Goal: Transaction & Acquisition: Book appointment/travel/reservation

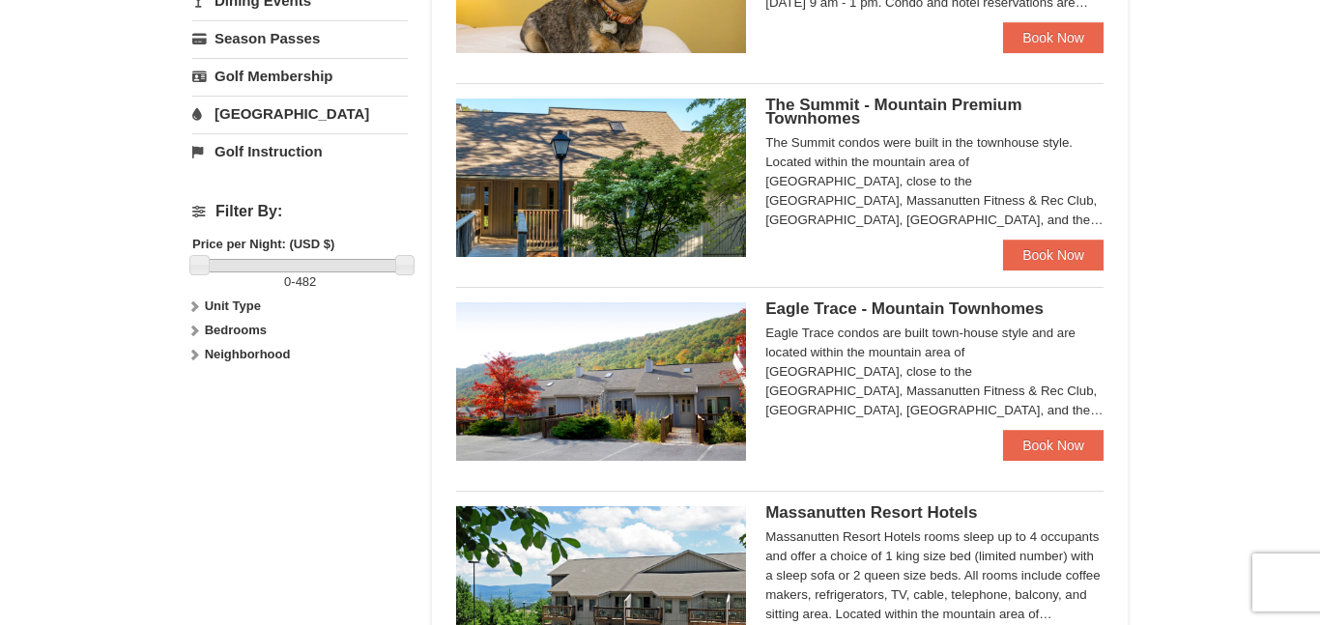
scroll to position [724, 0]
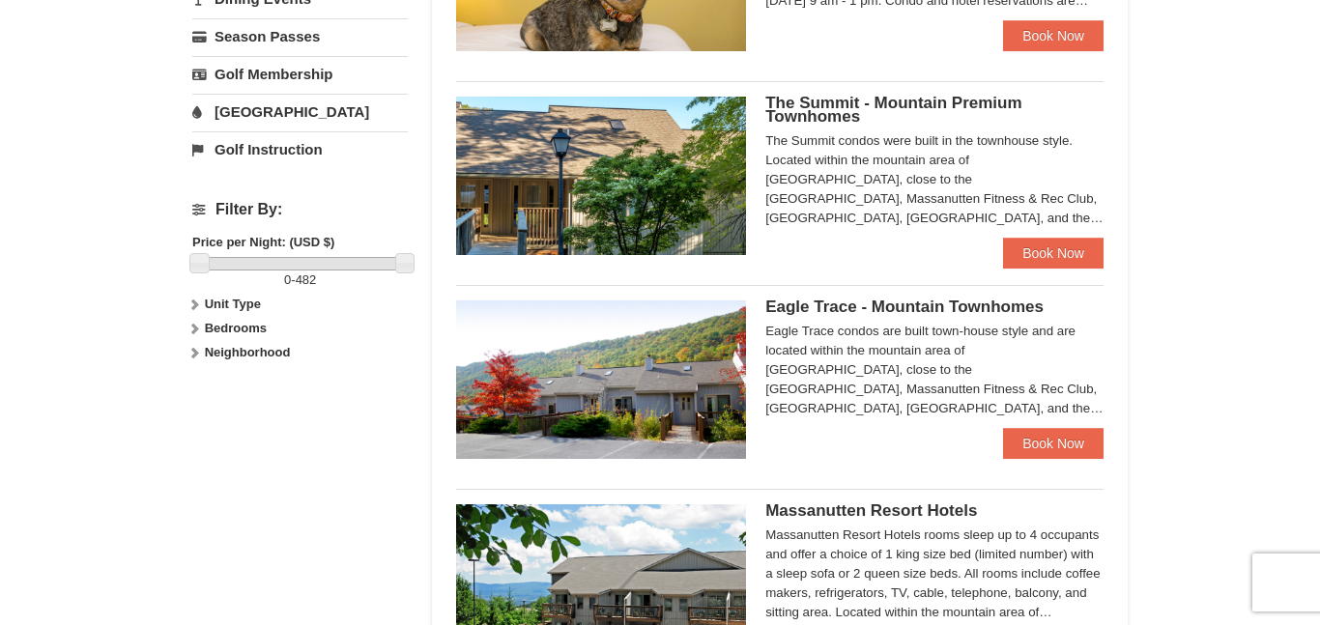
click at [797, 303] on span "Eagle Trace - Mountain Townhomes" at bounding box center [904, 307] width 278 height 18
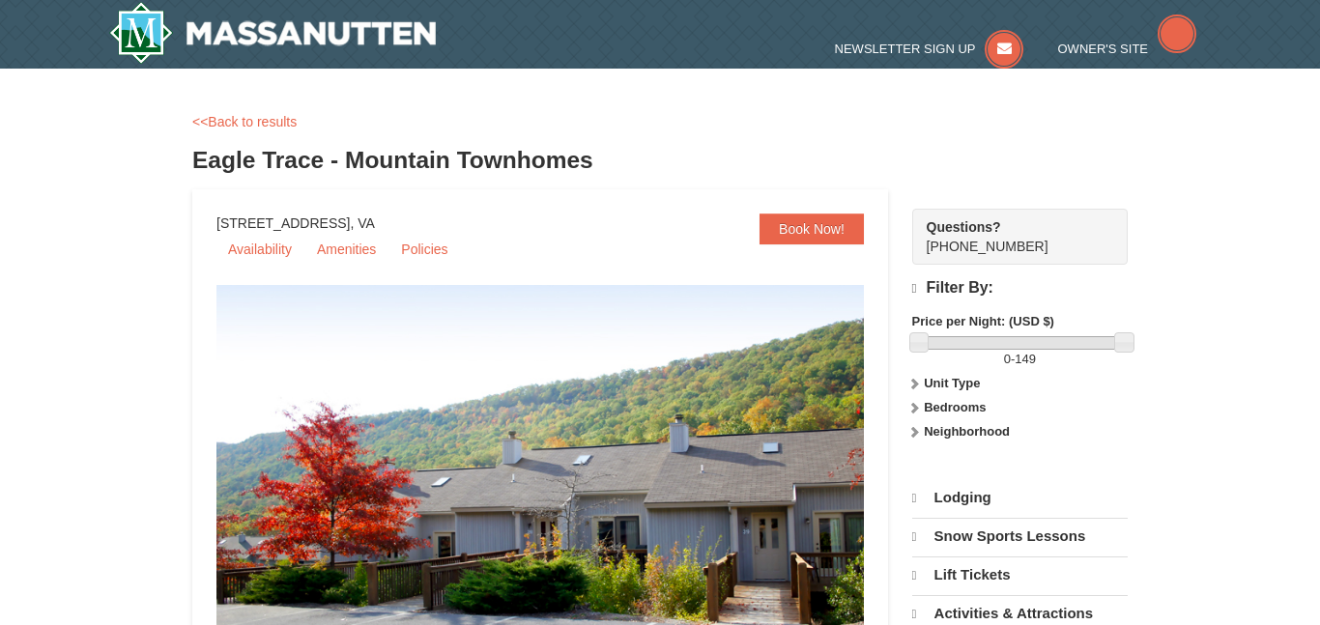
select select "9"
